Goal: Find specific page/section: Find specific page/section

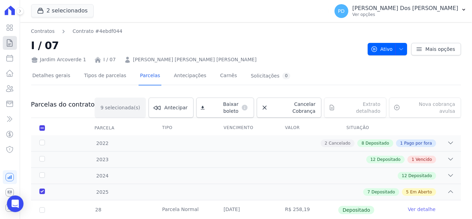
click at [7, 44] on icon at bounding box center [10, 43] width 8 height 8
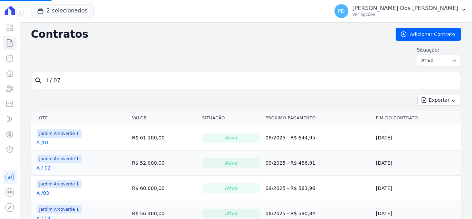
click at [112, 82] on input "i / 07" at bounding box center [250, 81] width 415 height 14
click at [112, 82] on input "search" at bounding box center [250, 81] width 415 height 14
type input "j / 10"
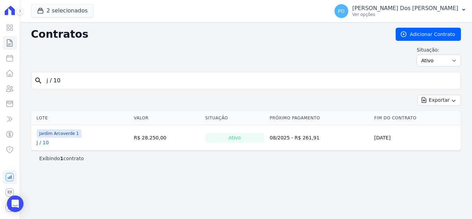
click at [44, 143] on link "J / 10" at bounding box center [43, 142] width 12 height 7
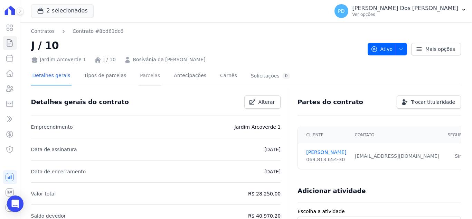
click at [142, 73] on link "Parcelas" at bounding box center [150, 76] width 23 height 18
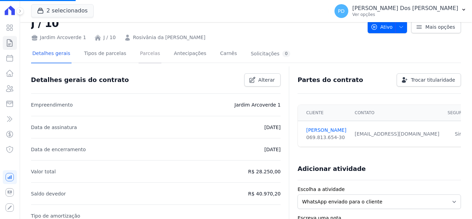
scroll to position [35, 0]
